Goal: Task Accomplishment & Management: Manage account settings

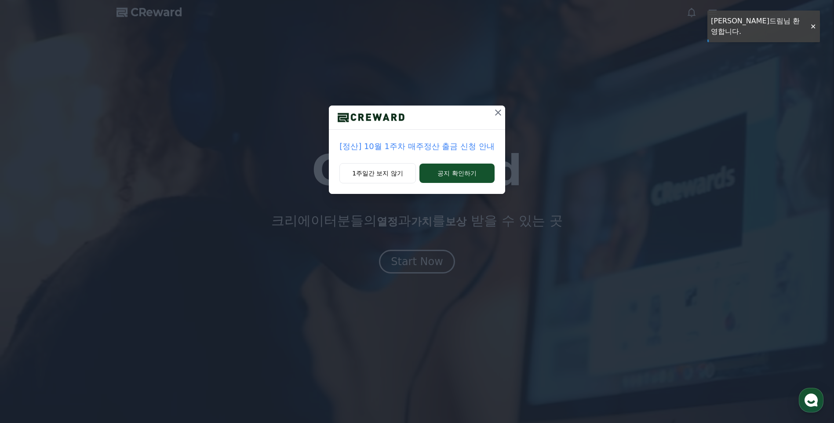
click at [498, 110] on icon at bounding box center [498, 112] width 11 height 11
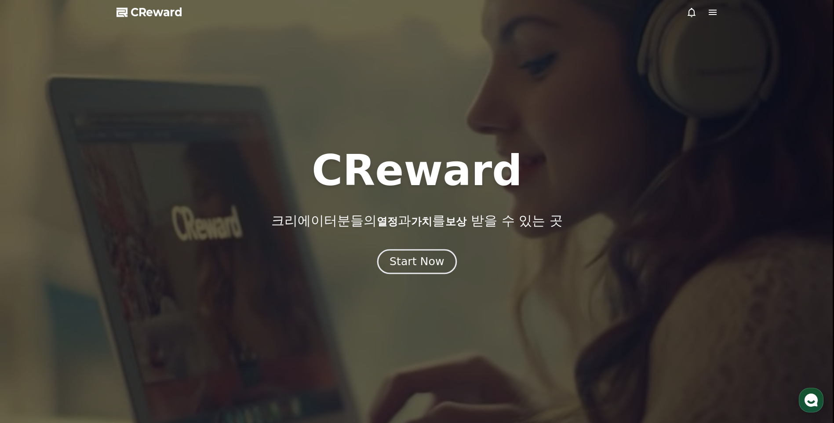
click at [416, 265] on div "Start Now" at bounding box center [416, 261] width 55 height 15
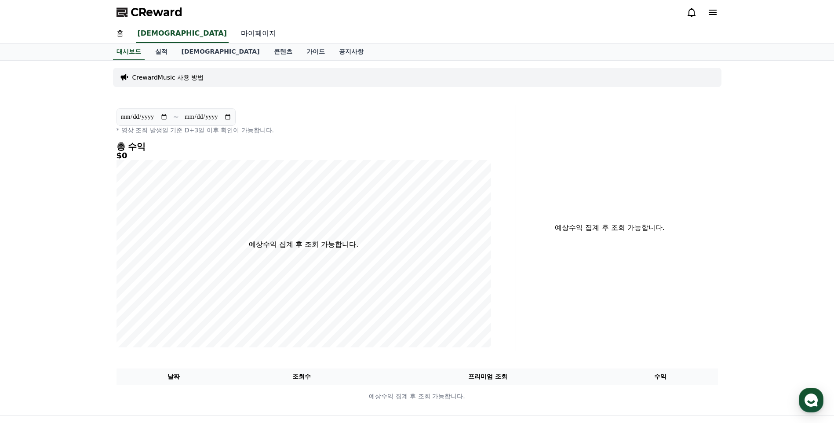
click at [234, 34] on link "마이페이지" at bounding box center [258, 34] width 49 height 18
select select "**********"
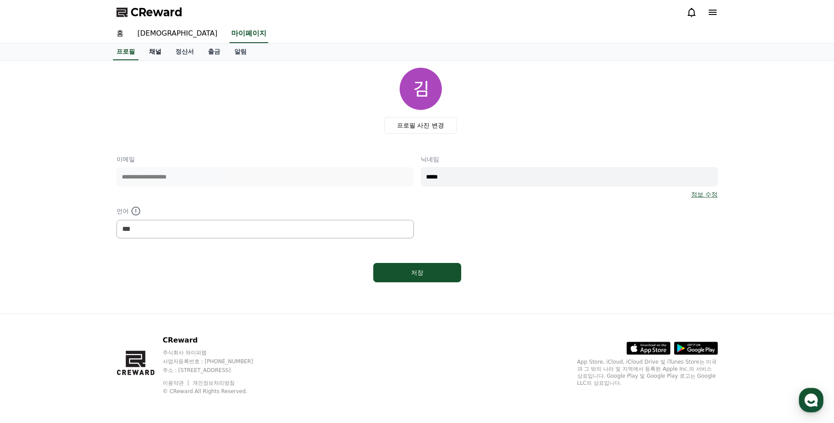
click at [154, 51] on link "채널" at bounding box center [155, 52] width 26 height 17
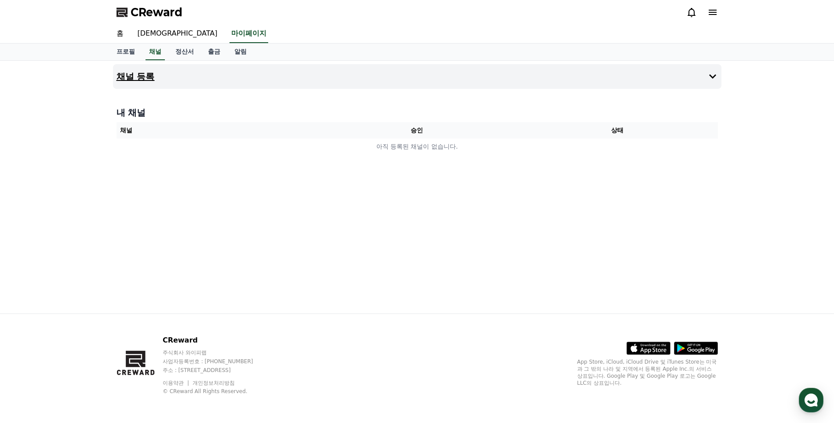
click at [139, 78] on h4 "채널 등록" at bounding box center [135, 77] width 38 height 10
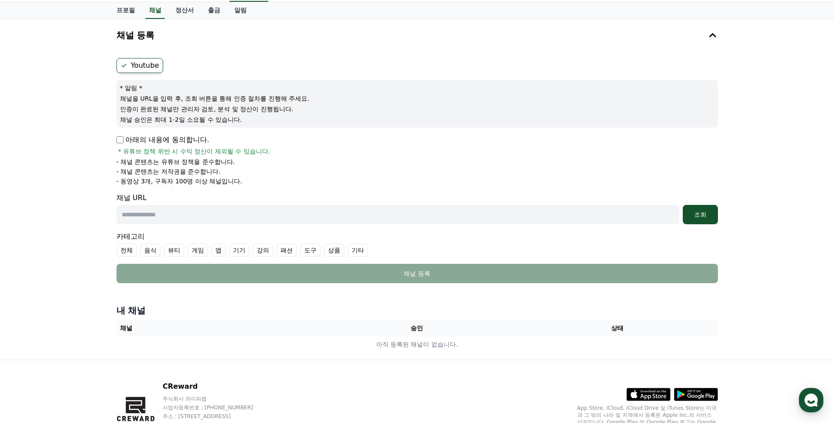
scroll to position [87, 0]
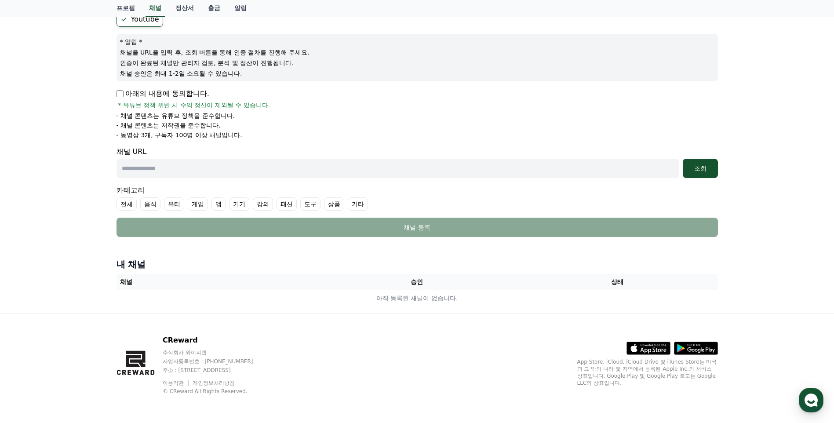
drag, startPoint x: 211, startPoint y: 167, endPoint x: 220, endPoint y: 170, distance: 9.1
click at [211, 167] on input "text" at bounding box center [397, 168] width 563 height 19
click at [181, 173] on input "text" at bounding box center [397, 168] width 563 height 19
paste input "**********"
type input "**********"
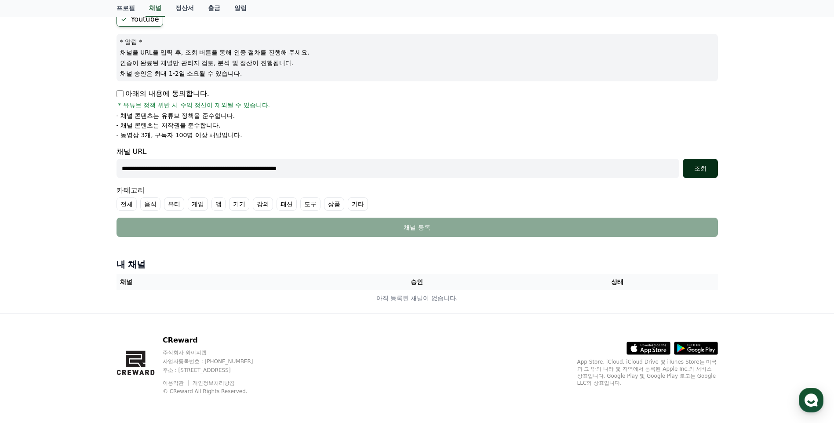
click at [698, 169] on div "조회" at bounding box center [700, 168] width 28 height 9
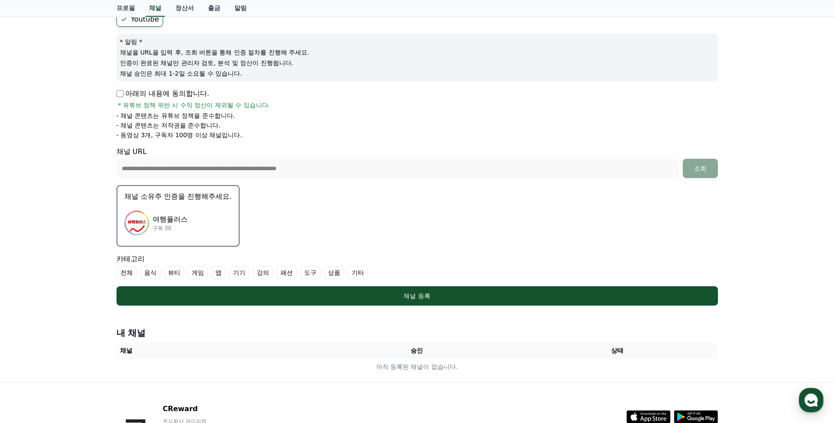
click at [360, 273] on label "기타" at bounding box center [358, 272] width 20 height 13
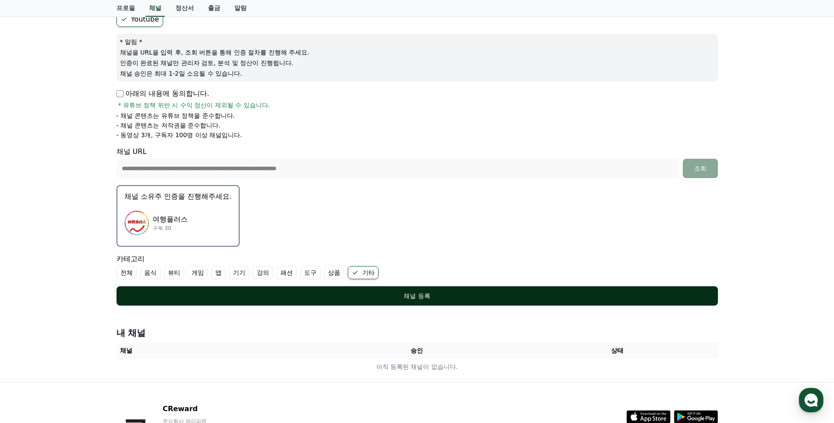
click at [421, 297] on div "채널 등록" at bounding box center [417, 295] width 566 height 9
click at [417, 300] on button "채널 등록" at bounding box center [416, 295] width 601 height 19
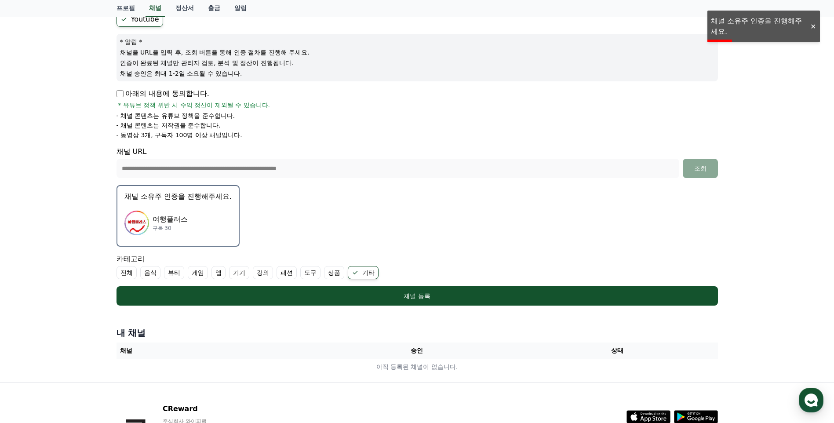
click at [188, 233] on div "여행플러스 구독 30" at bounding box center [177, 222] width 107 height 35
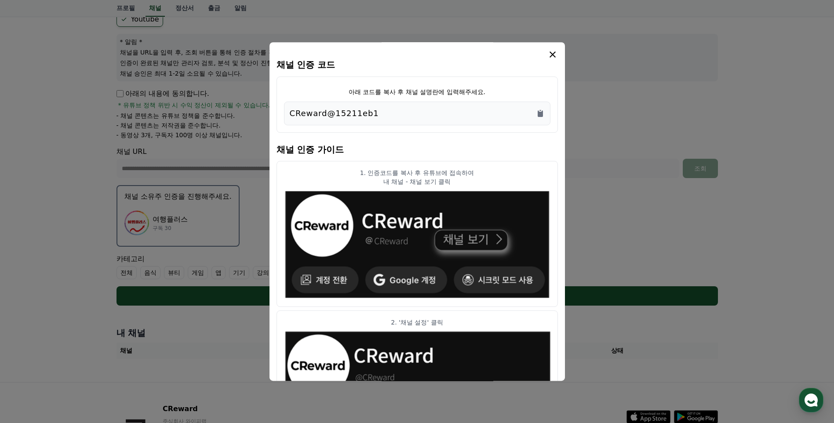
drag, startPoint x: 383, startPoint y: 112, endPoint x: 288, endPoint y: 111, distance: 94.9
click at [288, 111] on div "CReward@15211eb1" at bounding box center [417, 114] width 266 height 24
copy p "CReward@15211eb1"
click at [556, 55] on icon "modal" at bounding box center [552, 54] width 11 height 11
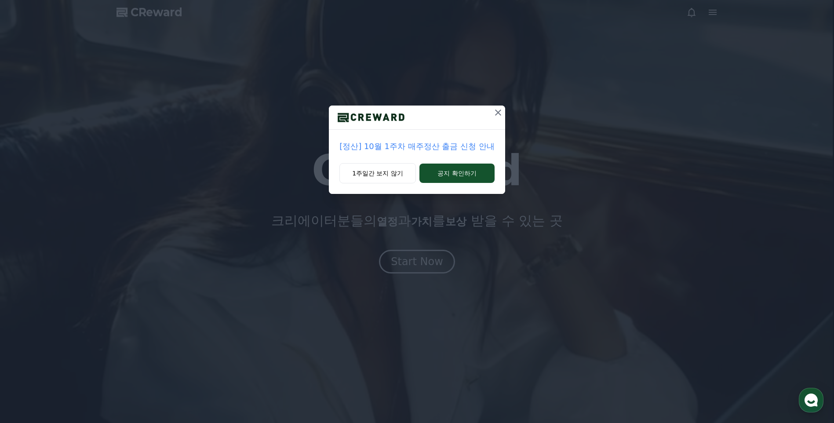
click at [498, 112] on icon at bounding box center [498, 112] width 11 height 11
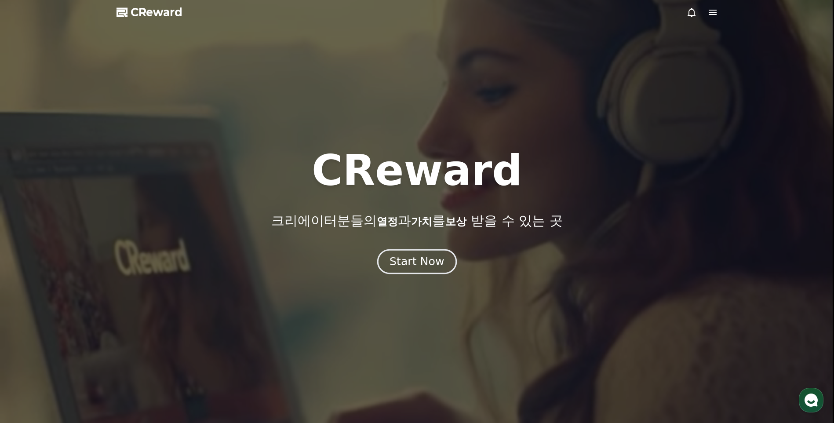
click at [422, 266] on div "Start Now" at bounding box center [416, 261] width 55 height 15
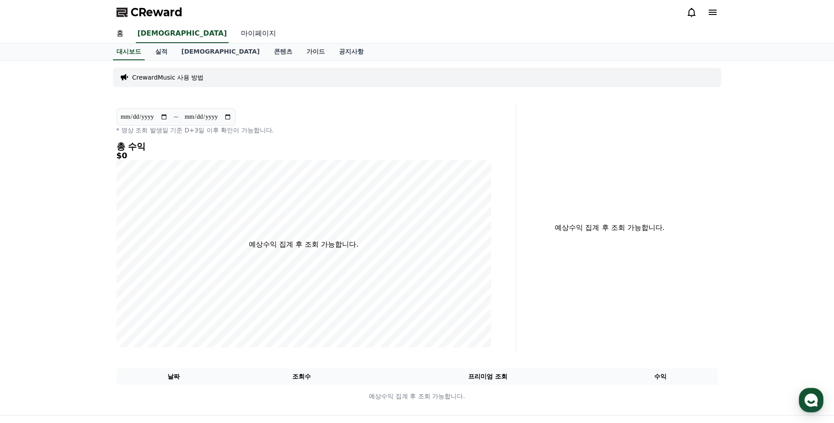
click at [234, 35] on link "마이페이지" at bounding box center [258, 34] width 49 height 18
select select "**********"
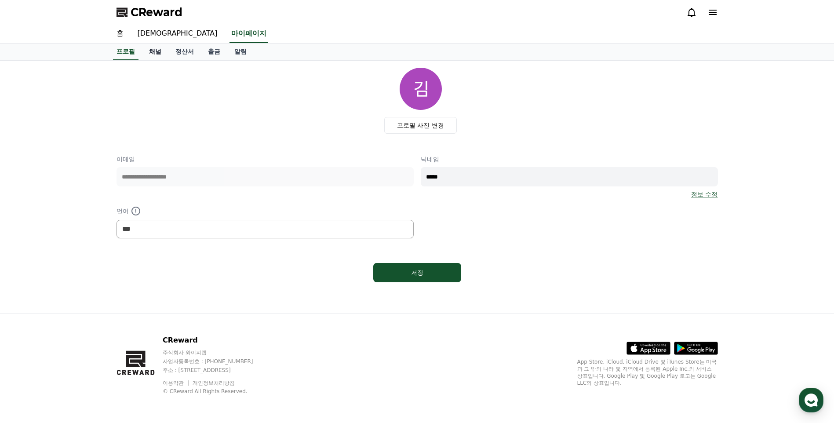
click at [156, 51] on link "채널" at bounding box center [155, 52] width 26 height 17
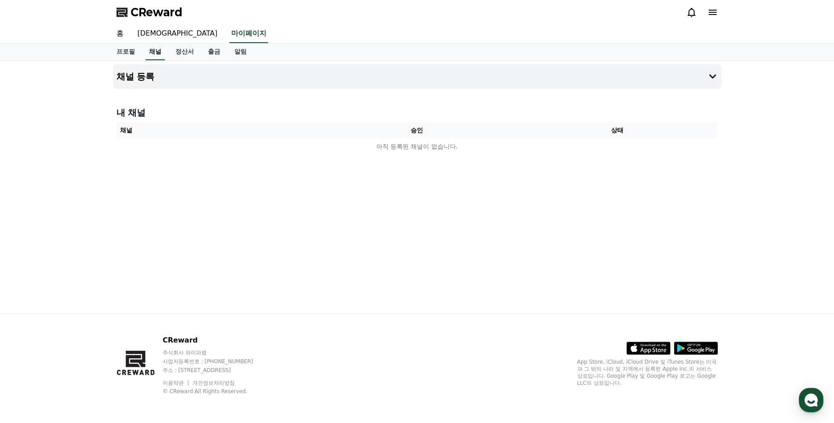
click at [157, 54] on link "채널" at bounding box center [154, 52] width 19 height 17
click at [154, 52] on link "채널" at bounding box center [154, 52] width 19 height 17
click at [139, 77] on h4 "채널 등록" at bounding box center [135, 77] width 38 height 10
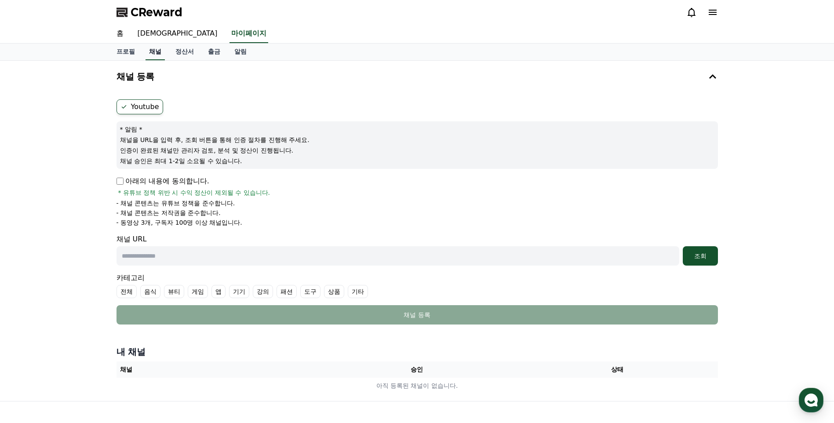
click at [153, 51] on link "채널" at bounding box center [154, 52] width 19 height 17
click at [229, 35] on link "마이페이지" at bounding box center [248, 34] width 39 height 18
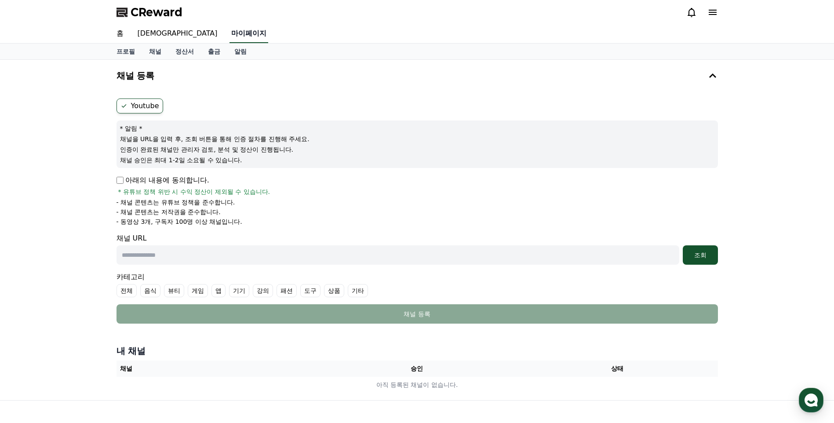
select select "**********"
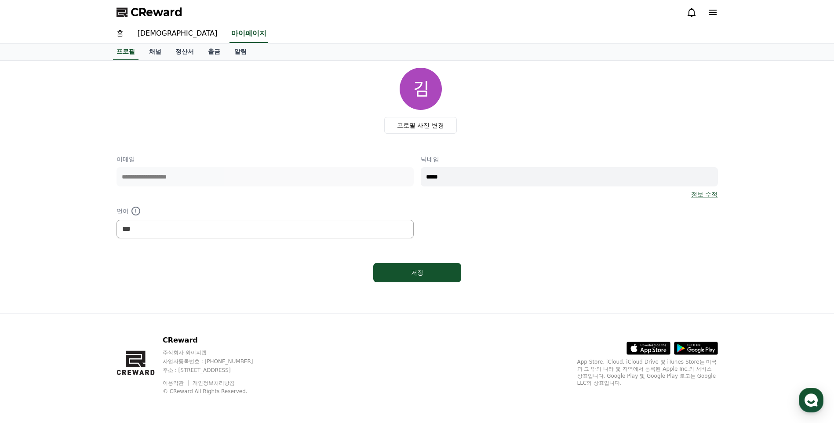
click at [708, 194] on link "정보 수정" at bounding box center [704, 194] width 26 height 9
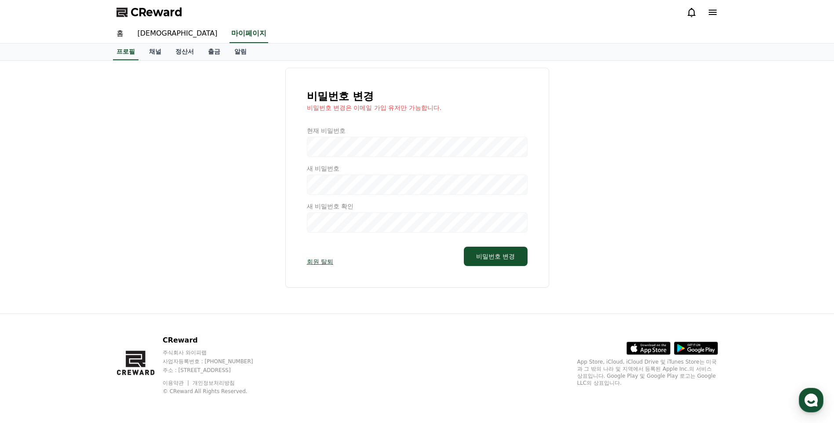
click at [323, 261] on link "회원 탈퇴" at bounding box center [320, 261] width 26 height 9
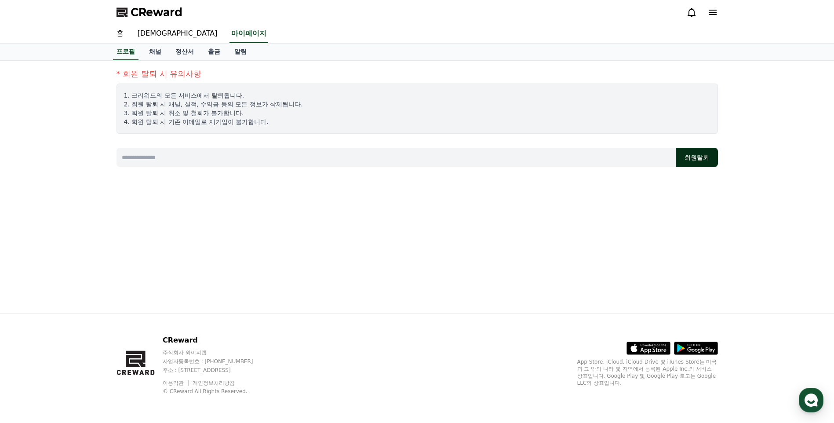
click at [695, 159] on button "회원탈퇴" at bounding box center [697, 157] width 42 height 19
drag, startPoint x: 210, startPoint y: 153, endPoint x: 215, endPoint y: 151, distance: 5.0
click at [210, 153] on input at bounding box center [395, 157] width 559 height 19
type input "*"
type input "**********"
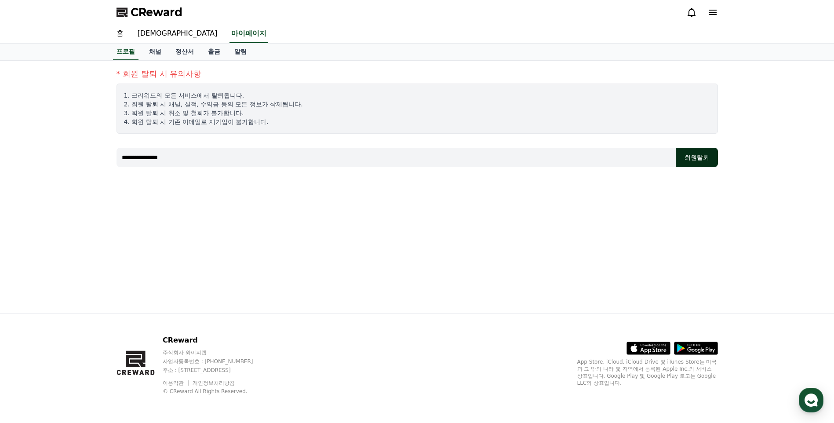
click at [700, 164] on button "회원탈퇴" at bounding box center [697, 157] width 42 height 19
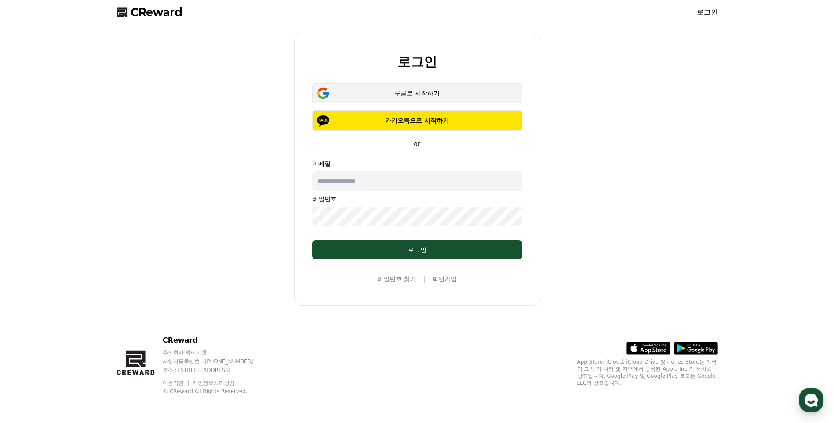
click at [412, 92] on div "구글로 시작하기" at bounding box center [417, 93] width 185 height 9
